Goal: Task Accomplishment & Management: Manage account settings

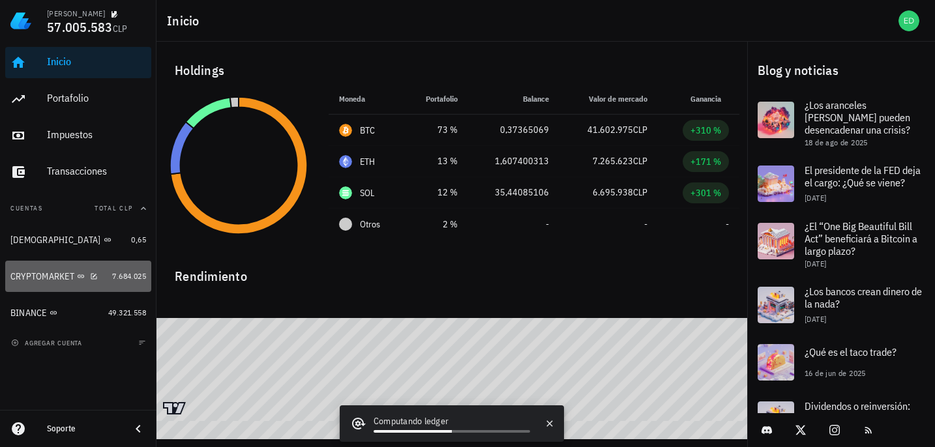
click at [70, 273] on div "CRYPTOMARKET" at bounding box center [42, 276] width 64 height 11
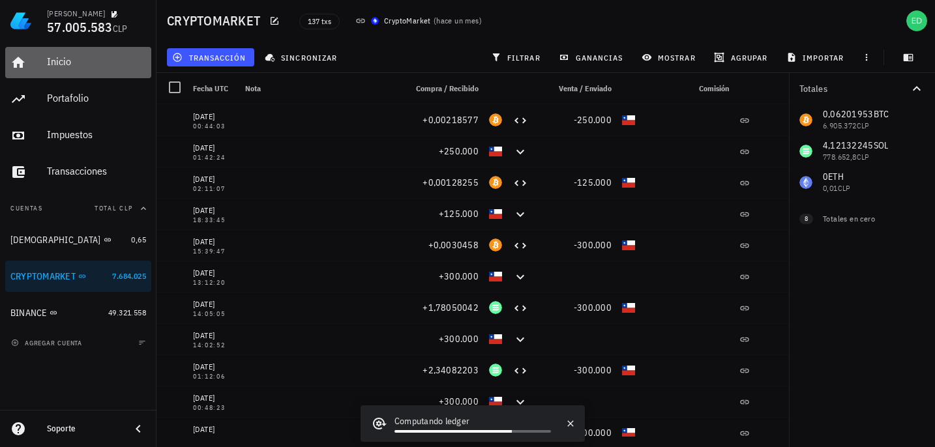
click at [61, 65] on div "Inicio" at bounding box center [96, 61] width 99 height 12
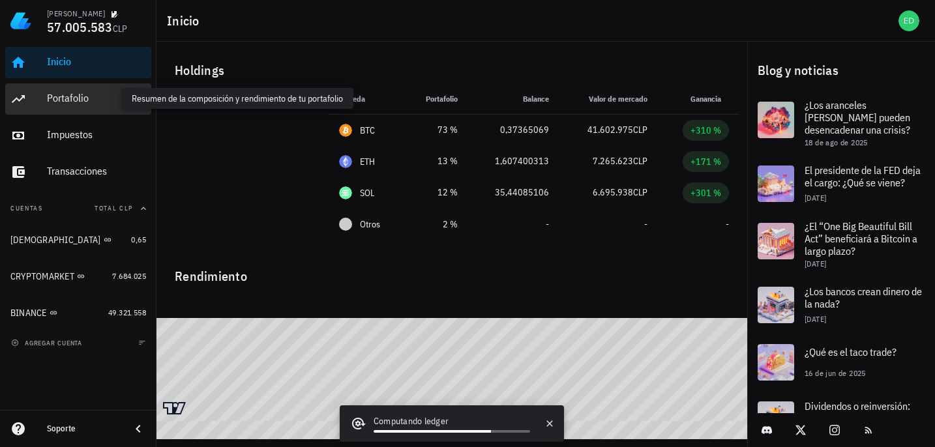
click at [69, 101] on div "Portafolio" at bounding box center [96, 98] width 99 height 12
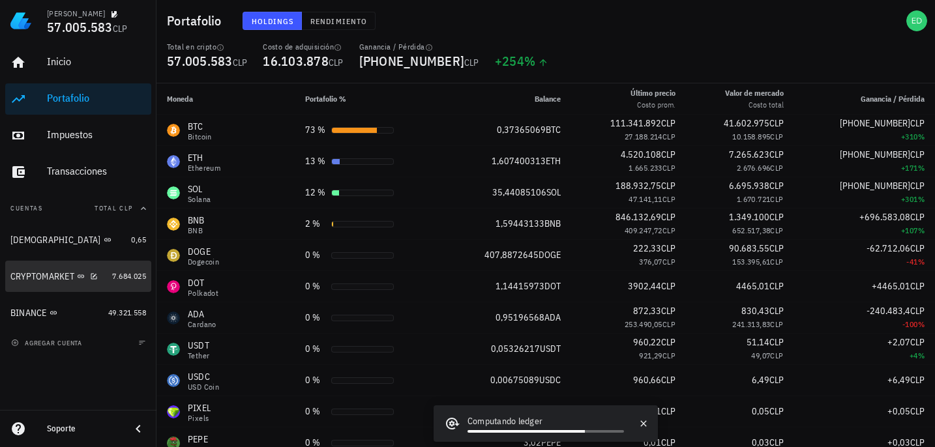
click at [65, 275] on div "CRYPTOMARKET" at bounding box center [42, 276] width 64 height 11
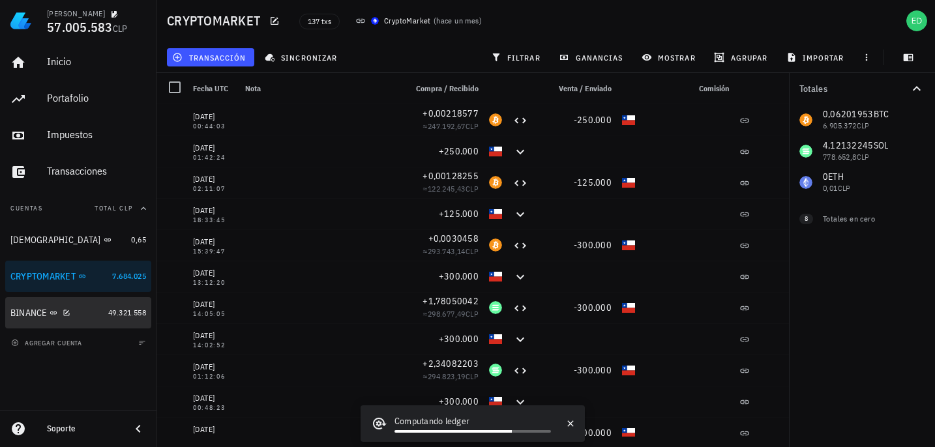
click at [43, 314] on div "BINANCE" at bounding box center [28, 313] width 37 height 11
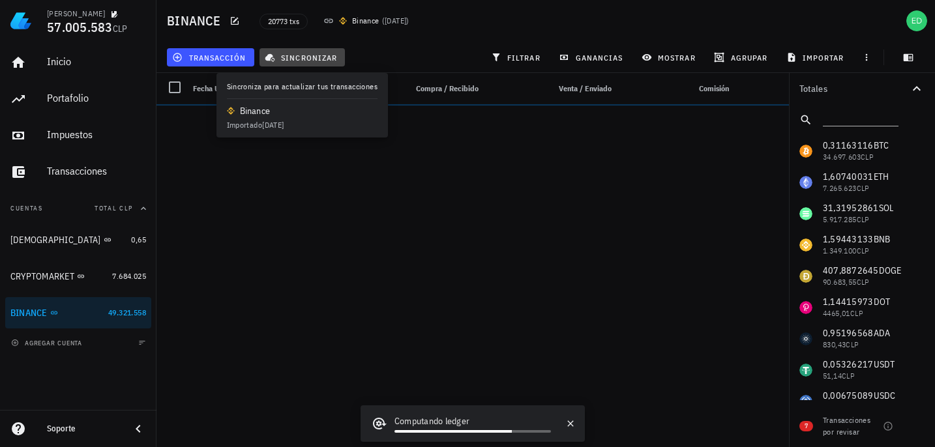
click at [287, 61] on span "sincronizar" at bounding box center [302, 57] width 70 height 10
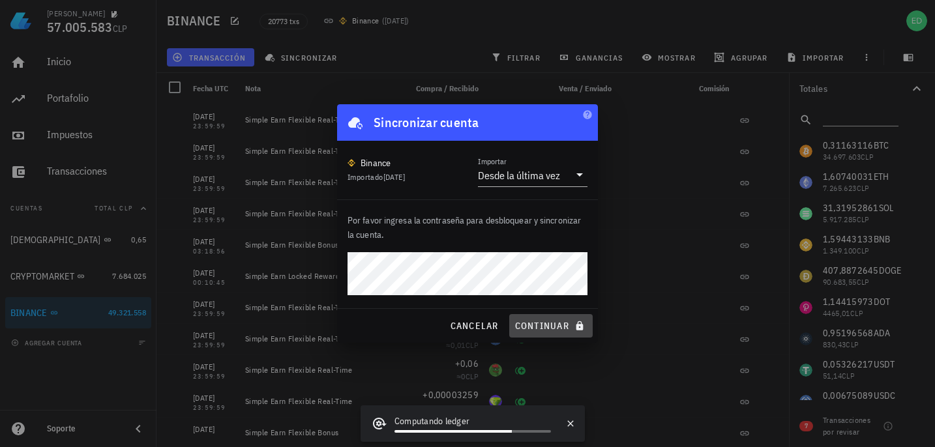
click at [533, 329] on span "continuar" at bounding box center [551, 326] width 73 height 12
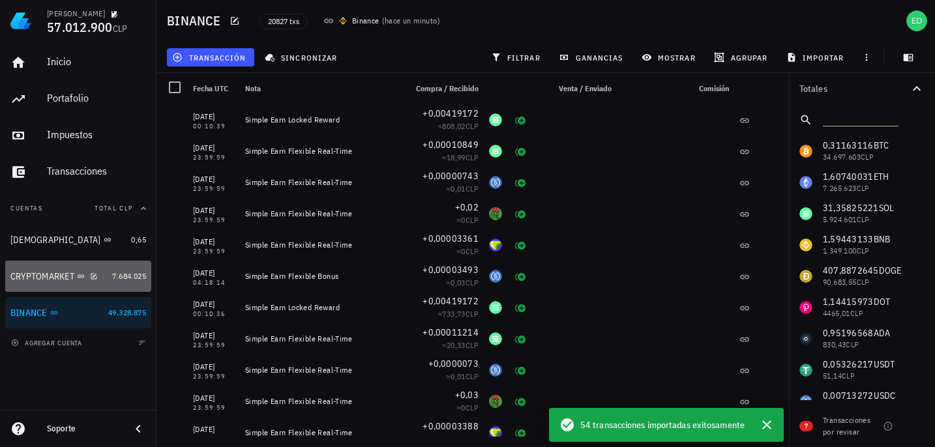
click at [30, 275] on div "CRYPTOMARKET" at bounding box center [42, 276] width 64 height 11
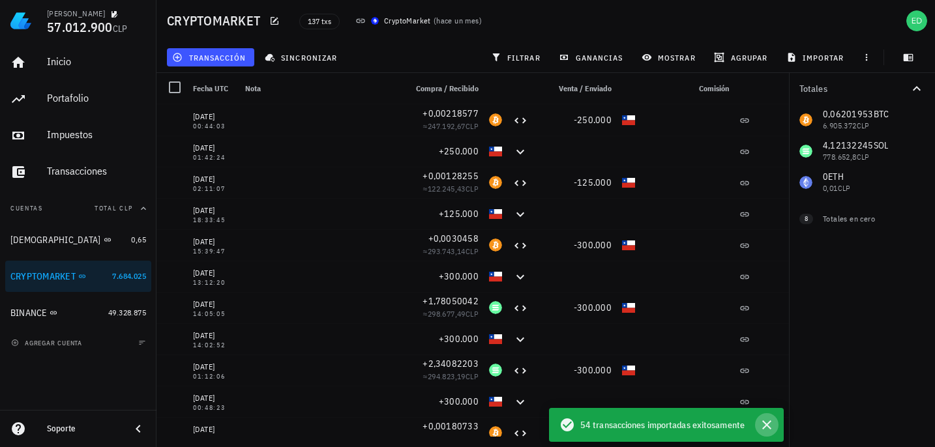
click at [767, 425] on icon "button" at bounding box center [766, 425] width 9 height 9
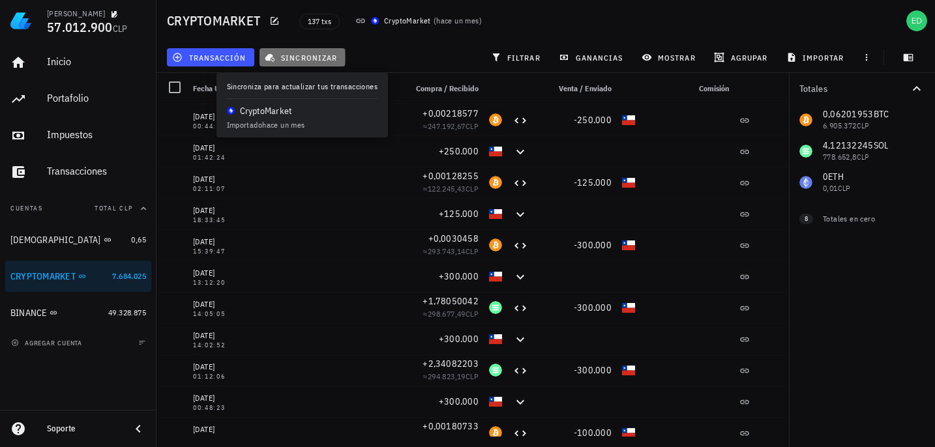
click at [291, 59] on span "sincronizar" at bounding box center [302, 57] width 70 height 10
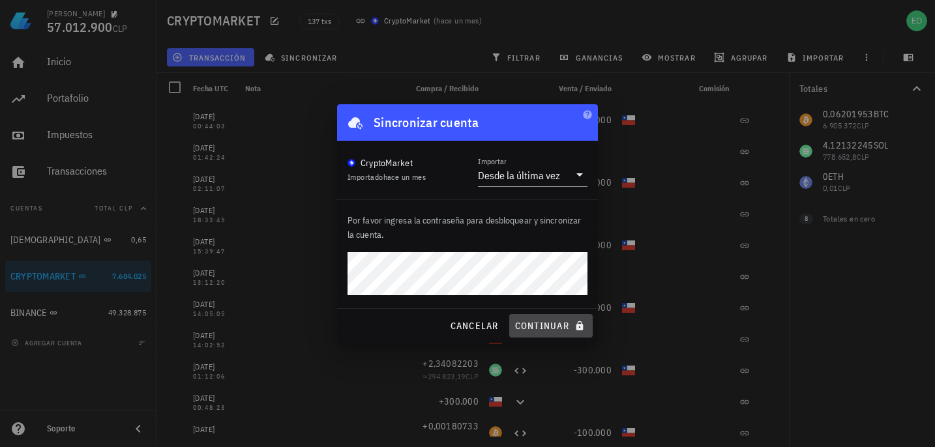
click at [567, 317] on button "continuar" at bounding box center [550, 325] width 83 height 23
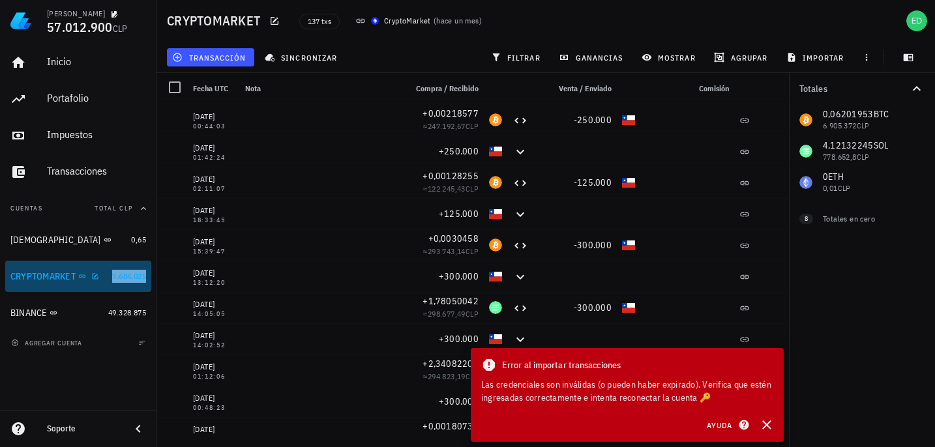
click at [129, 275] on span "7.684.025" at bounding box center [129, 276] width 34 height 10
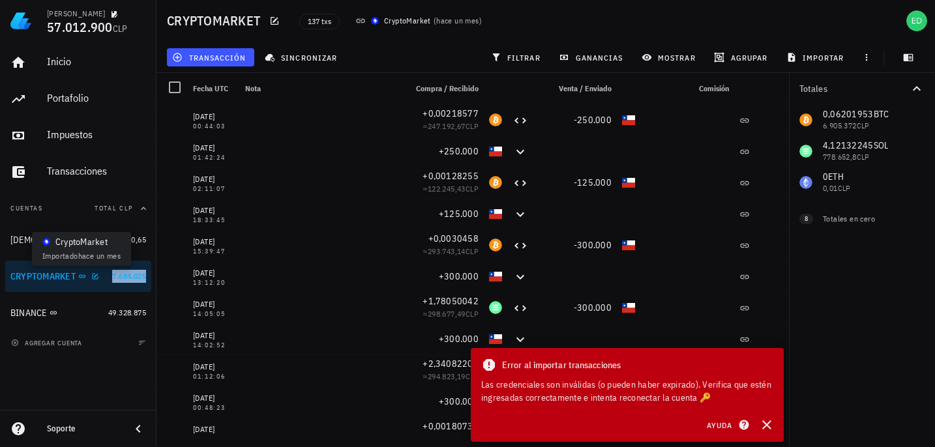
click at [83, 276] on icon at bounding box center [82, 277] width 8 height 8
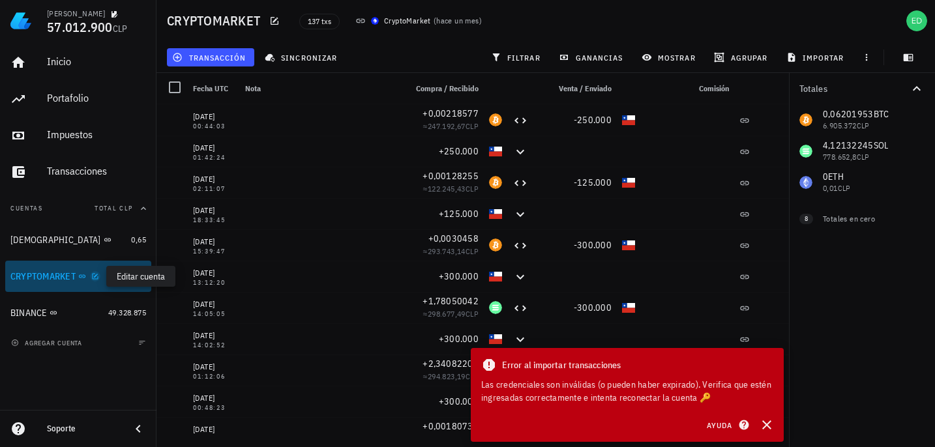
click at [98, 277] on icon "button" at bounding box center [95, 277] width 8 height 8
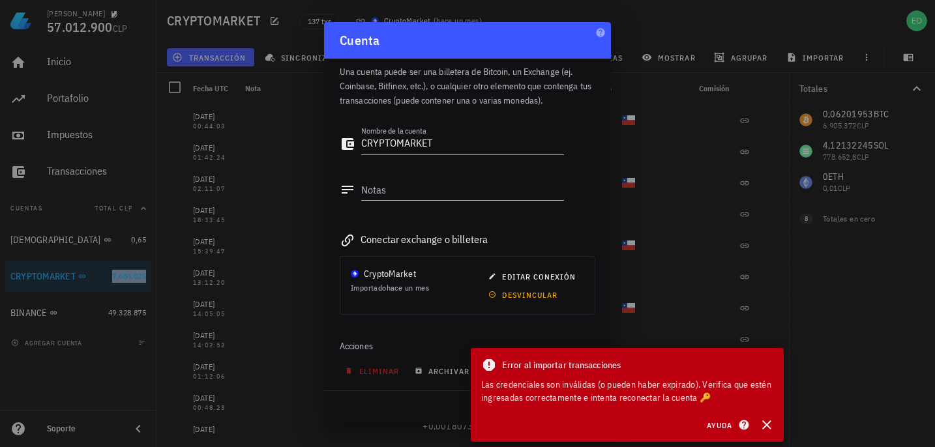
scroll to position [12, 0]
click at [491, 294] on span "desvincular" at bounding box center [524, 293] width 67 height 10
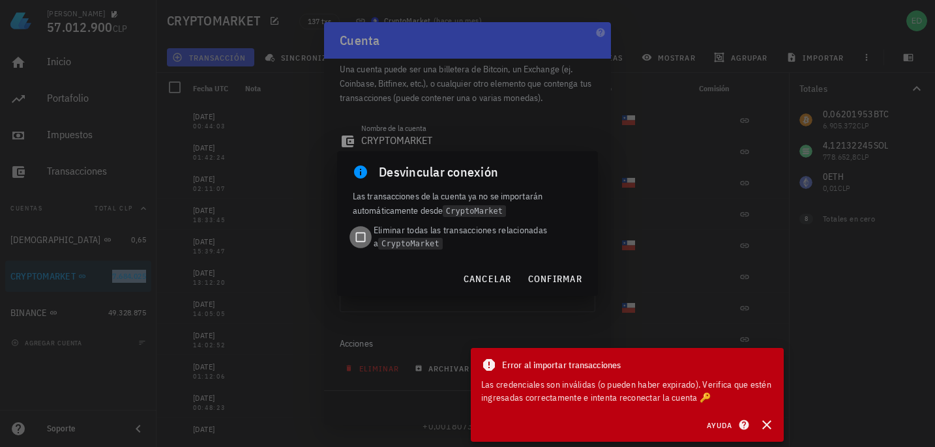
click at [361, 233] on div at bounding box center [360, 237] width 18 height 18
checkbox input "true"
click at [541, 280] on span "confirmar" at bounding box center [555, 279] width 55 height 12
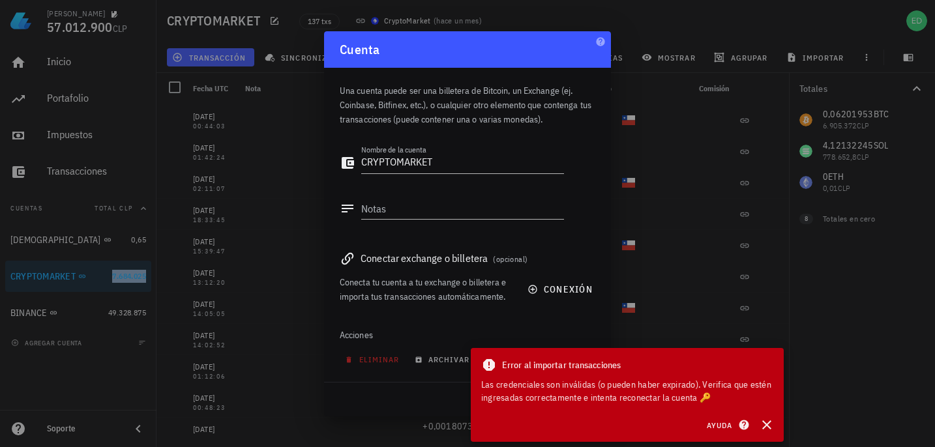
scroll to position [0, 0]
click at [764, 430] on icon "button" at bounding box center [767, 425] width 16 height 16
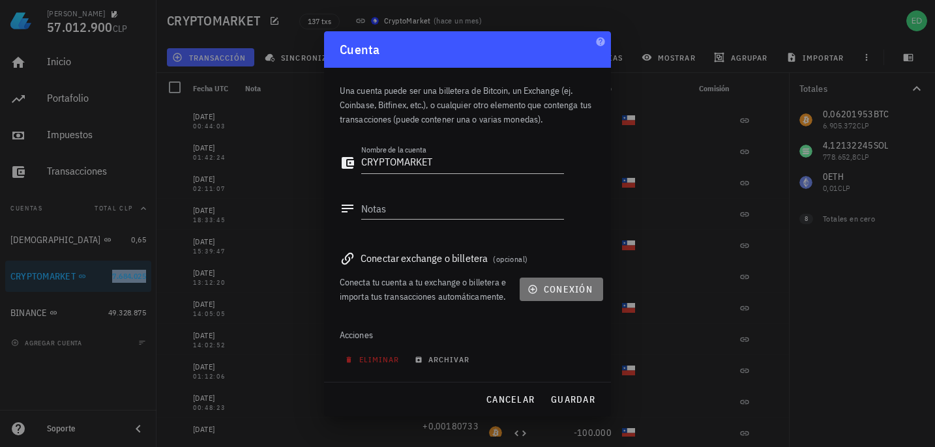
click at [532, 290] on icon "button" at bounding box center [532, 289] width 8 height 8
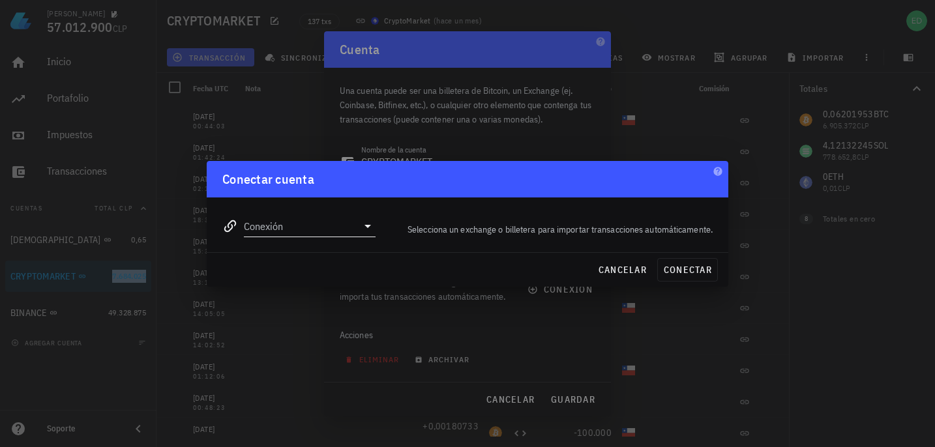
click at [366, 227] on icon at bounding box center [368, 226] width 16 height 16
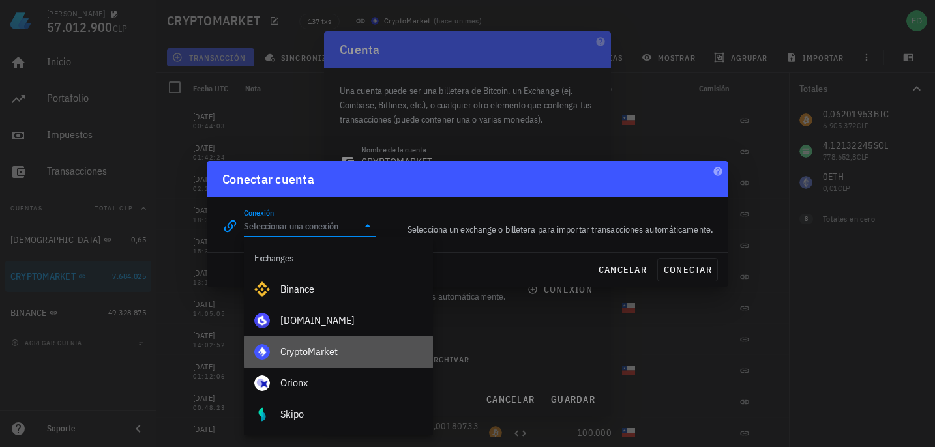
click at [312, 352] on div "CryptoMarket" at bounding box center [351, 352] width 142 height 12
type input "CryptoMarket"
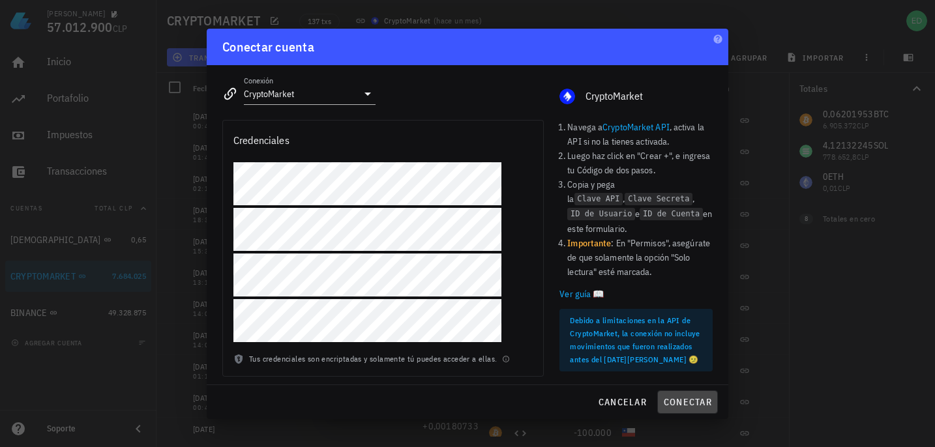
click at [677, 403] on span "conectar" at bounding box center [687, 402] width 49 height 12
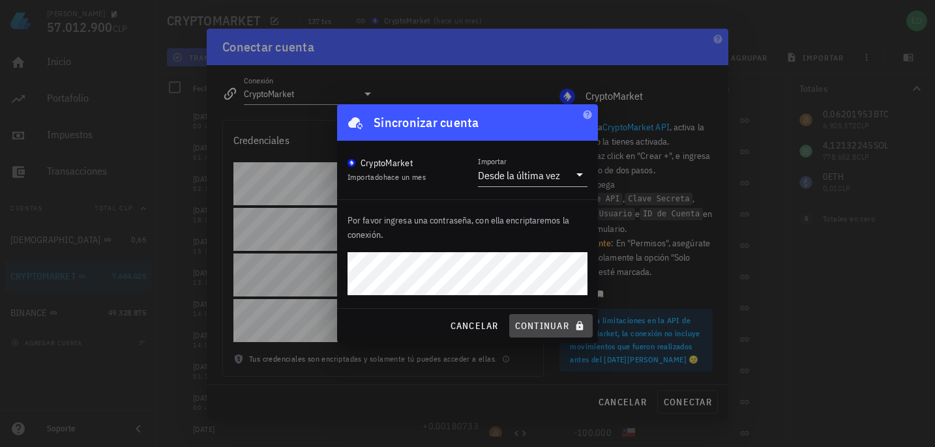
click at [528, 325] on span "continuar" at bounding box center [551, 326] width 73 height 12
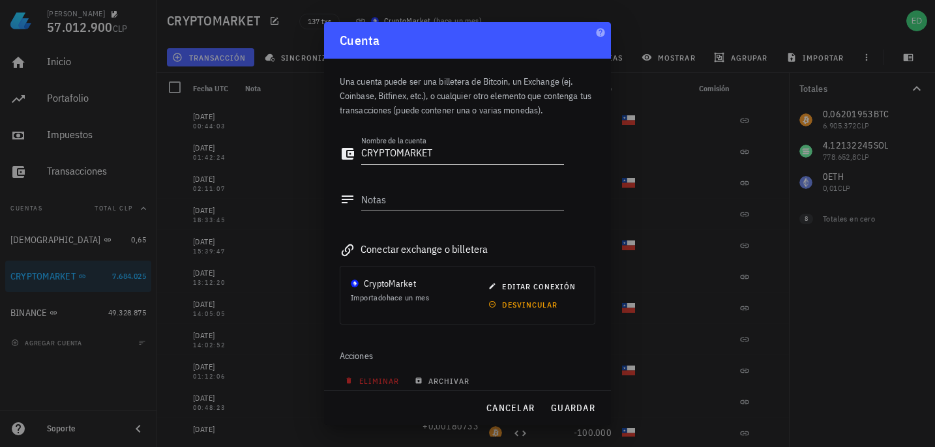
click at [273, 95] on div at bounding box center [467, 223] width 935 height 447
click at [565, 407] on span "guardar" at bounding box center [572, 408] width 45 height 12
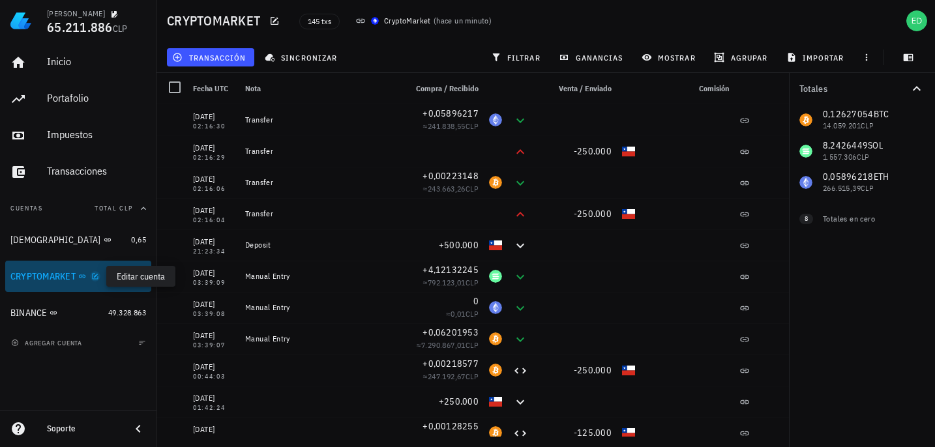
click at [93, 277] on icon "button" at bounding box center [95, 277] width 8 height 8
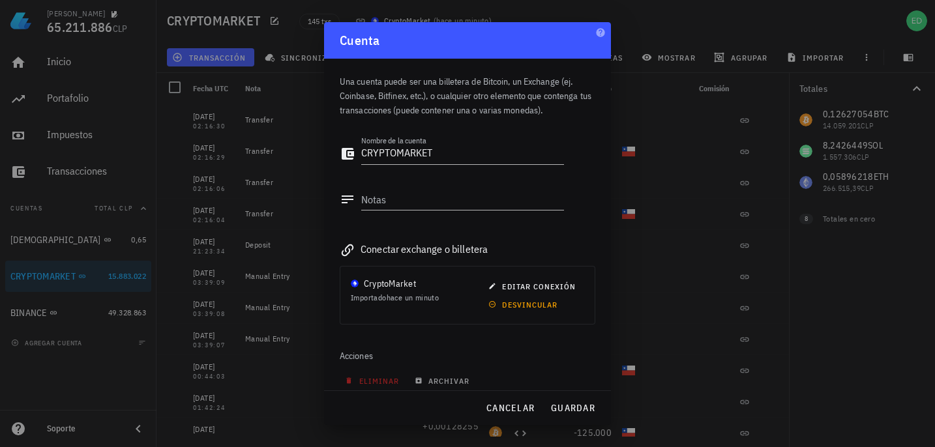
click at [340, 371] on div "Acciones" at bounding box center [468, 355] width 256 height 31
click at [361, 385] on span "eliminar" at bounding box center [374, 381] width 52 height 10
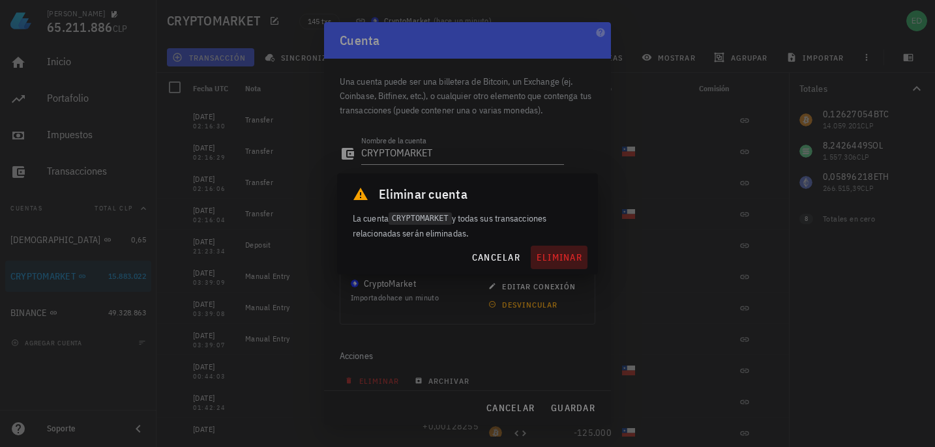
click at [560, 258] on span "eliminar" at bounding box center [559, 258] width 46 height 12
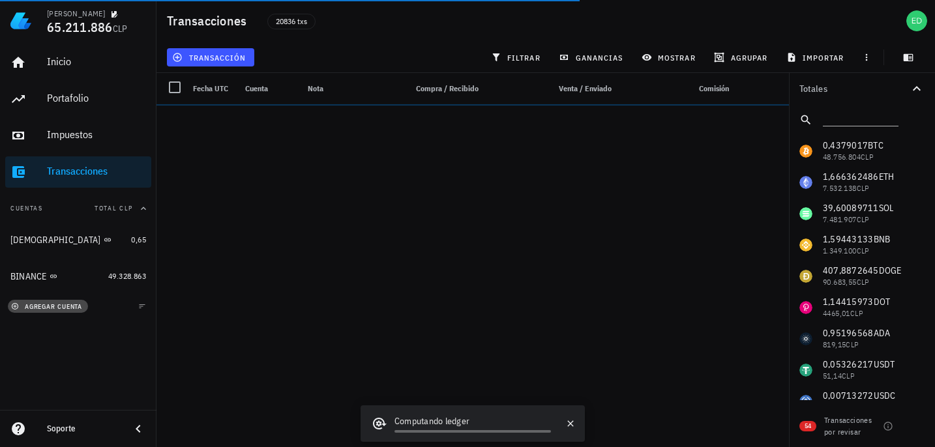
click at [65, 306] on span "agregar cuenta" at bounding box center [48, 307] width 68 height 8
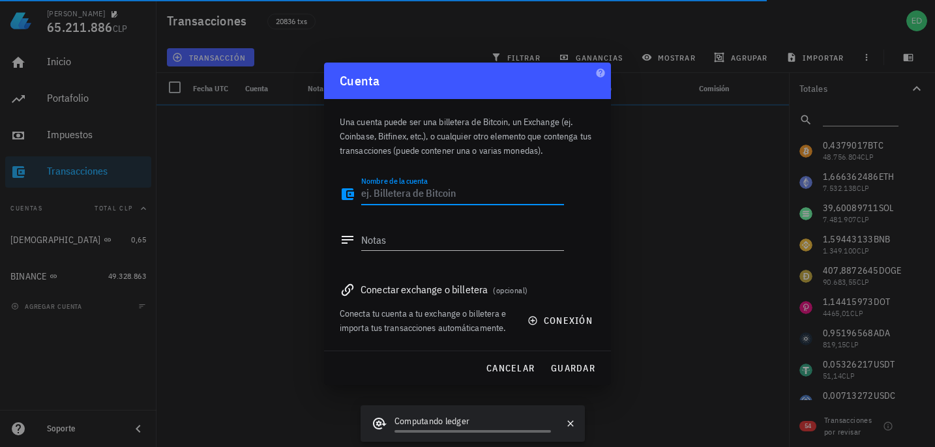
click at [378, 191] on textarea "Nombre de la cuenta" at bounding box center [462, 194] width 203 height 21
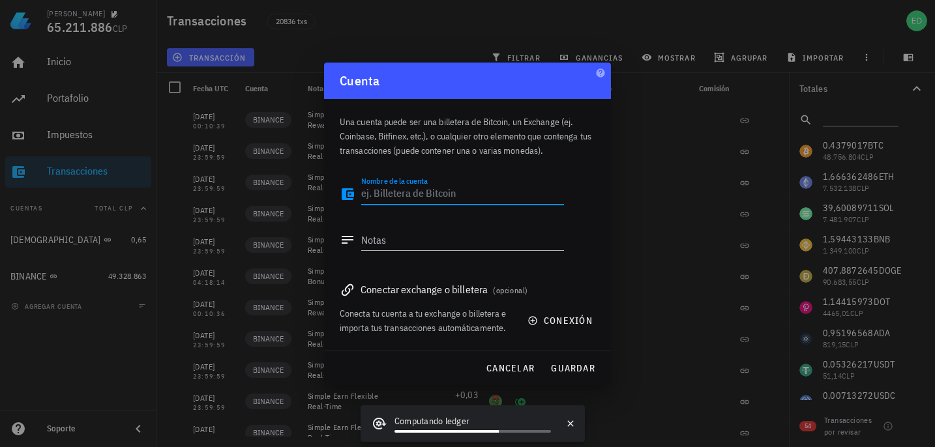
type textarea "c"
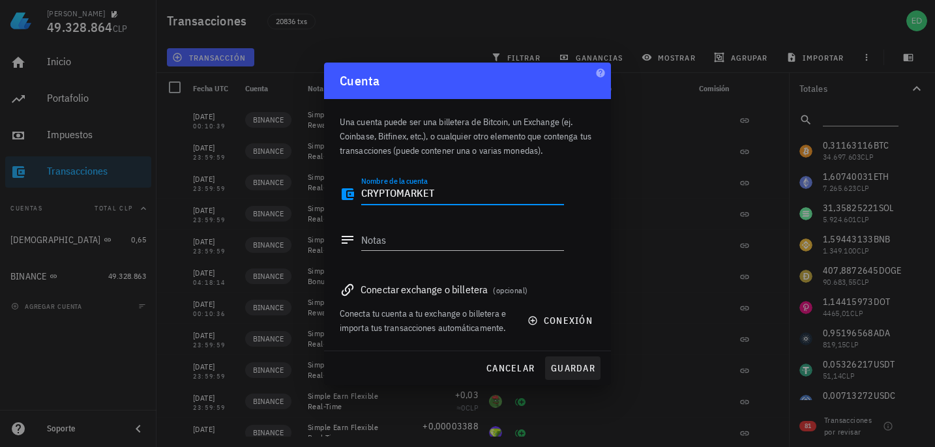
type textarea "CRYPTOMARKET"
click at [564, 364] on span "guardar" at bounding box center [572, 369] width 45 height 12
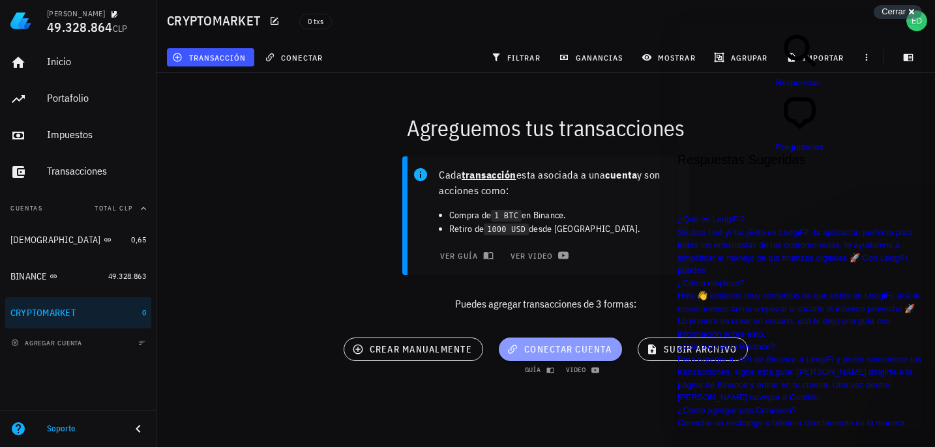
click at [522, 348] on span "conectar cuenta" at bounding box center [560, 350] width 102 height 12
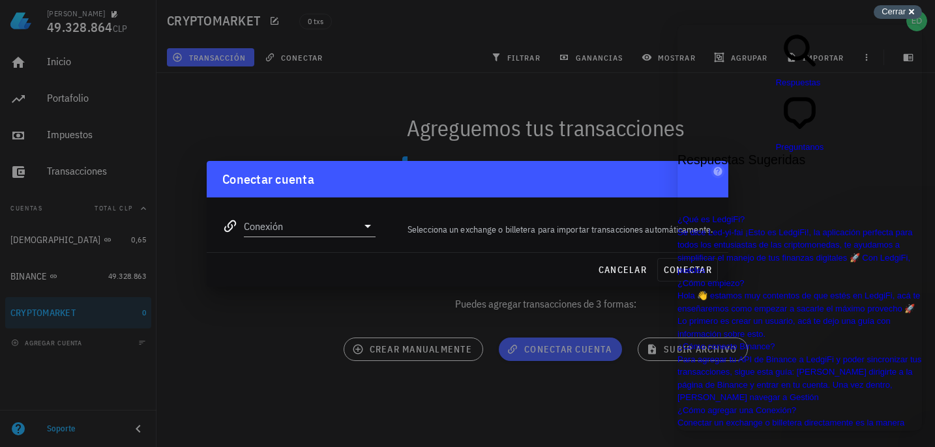
click at [901, 12] on span "Cerrar" at bounding box center [894, 12] width 24 height 10
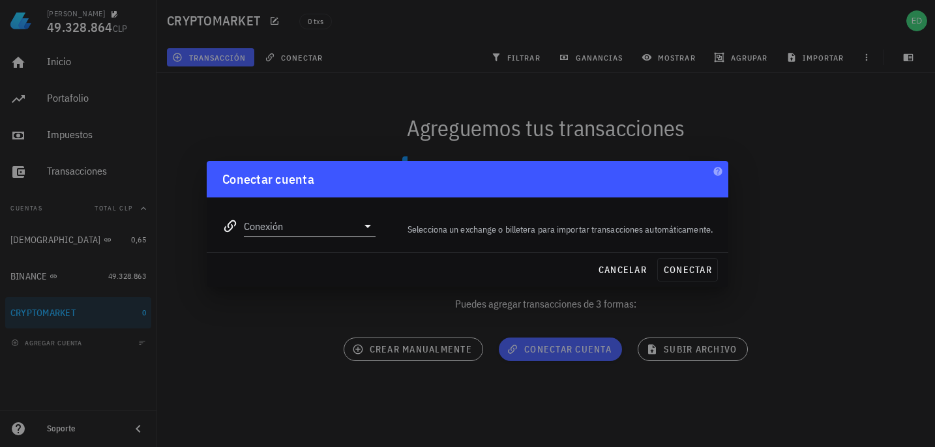
click at [361, 235] on div "Conexión" at bounding box center [310, 226] width 132 height 21
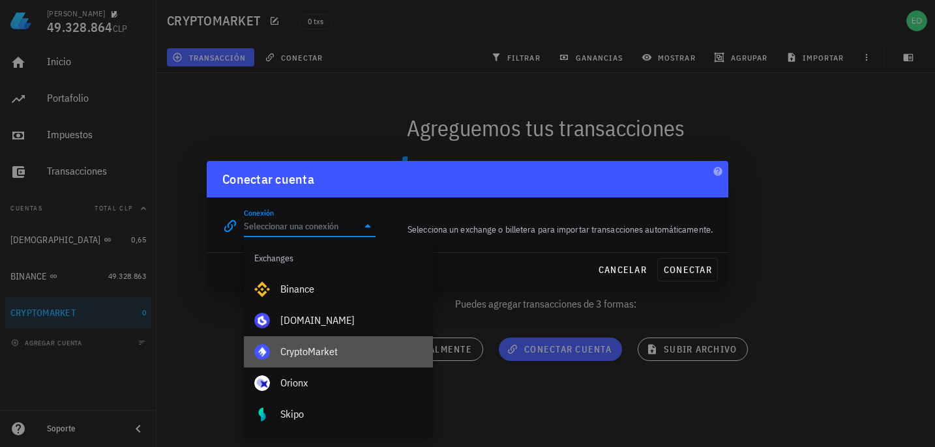
click at [300, 354] on div "CryptoMarket" at bounding box center [351, 352] width 142 height 12
type input "CryptoMarket"
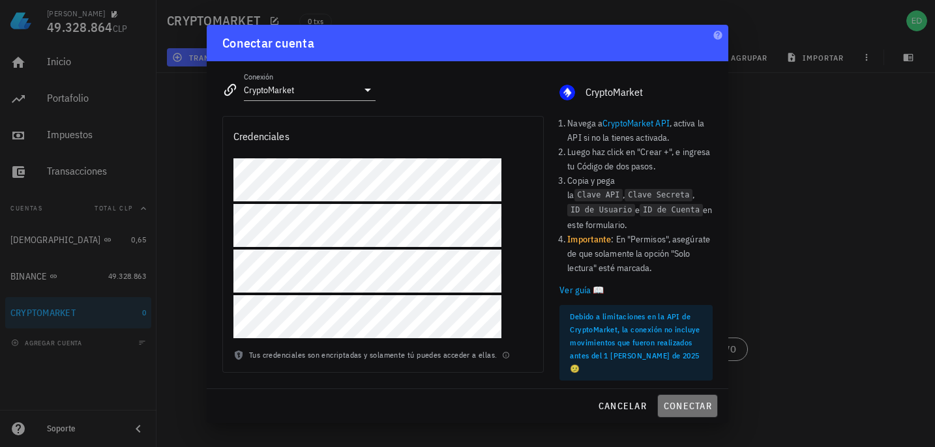
click at [679, 403] on span "conectar" at bounding box center [687, 406] width 49 height 12
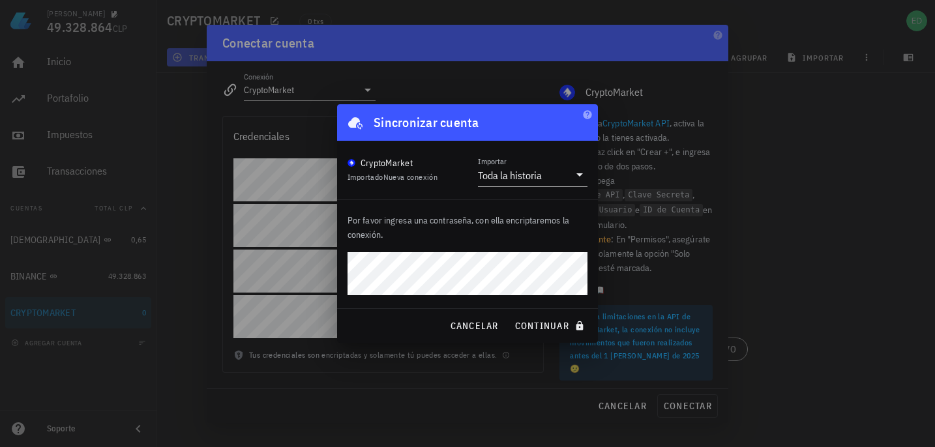
click at [522, 341] on div "cancelar continuar" at bounding box center [467, 326] width 261 height 34
click at [526, 327] on span "continuar" at bounding box center [551, 326] width 73 height 12
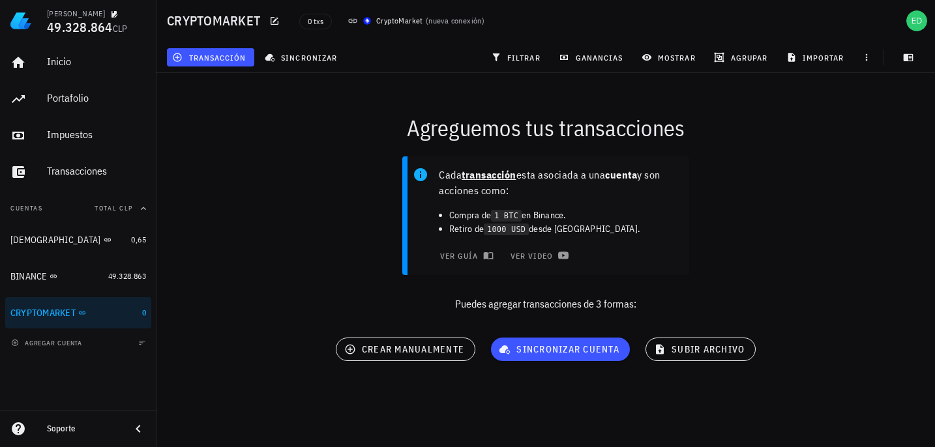
click at [526, 327] on div "Cada transacción esta asociada a una cuenta y son acciones como: Compra de 1 BT…" at bounding box center [546, 239] width 794 height 181
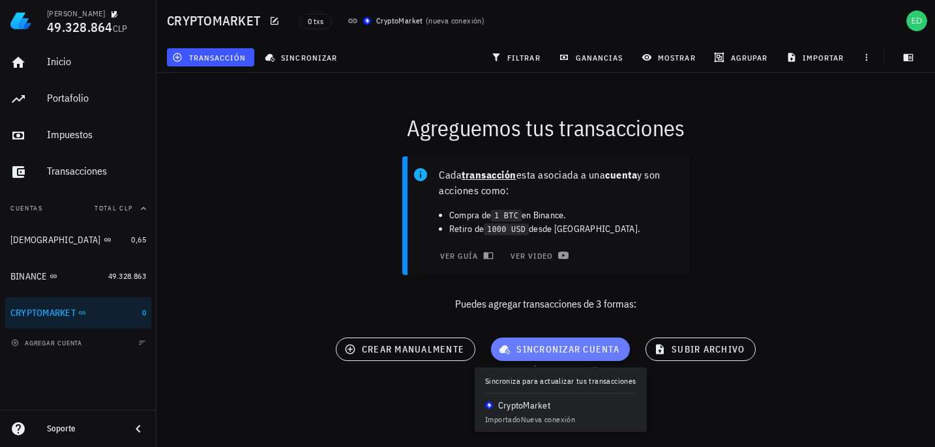
click at [533, 354] on span "sincronizar cuenta" at bounding box center [560, 350] width 118 height 12
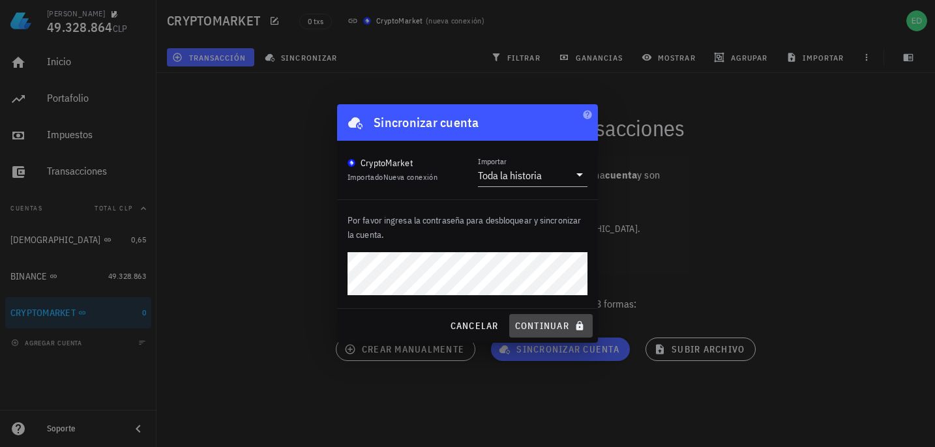
click at [536, 325] on span "continuar" at bounding box center [551, 326] width 73 height 12
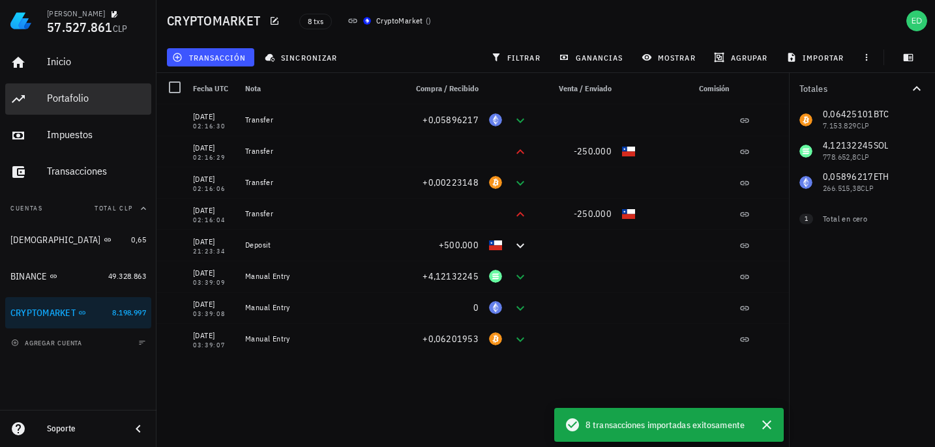
click at [75, 102] on div "Portafolio" at bounding box center [96, 98] width 99 height 12
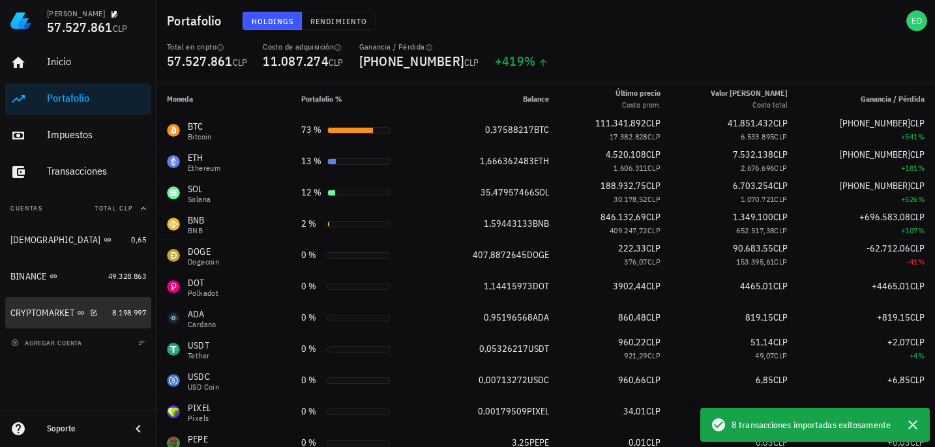
click at [50, 310] on div "CRYPTOMARKET" at bounding box center [42, 313] width 64 height 11
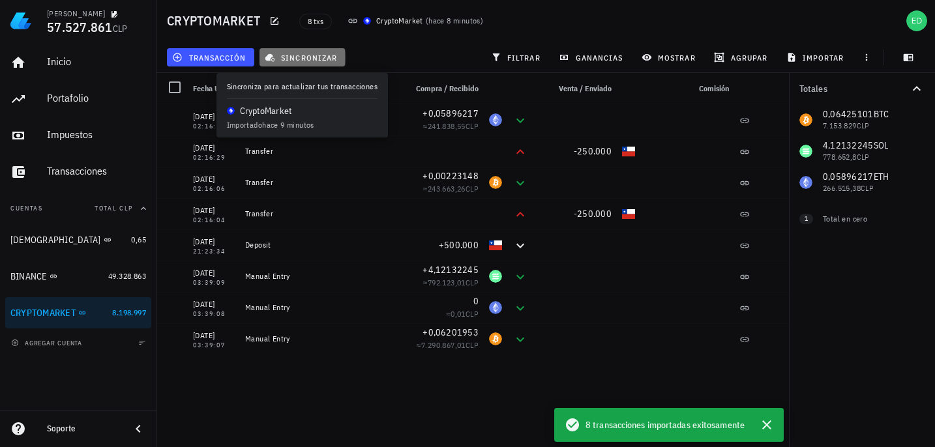
click at [280, 61] on span "sincronizar" at bounding box center [302, 57] width 70 height 10
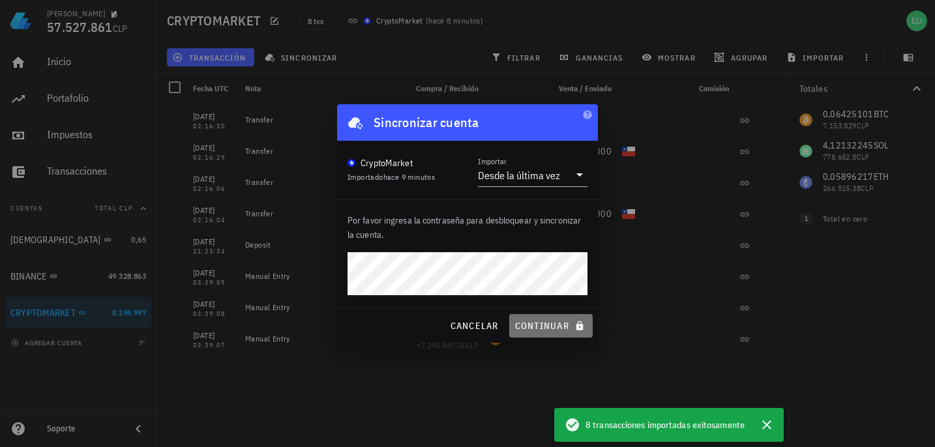
click at [537, 317] on button "continuar" at bounding box center [550, 325] width 83 height 23
